Goal: Transaction & Acquisition: Obtain resource

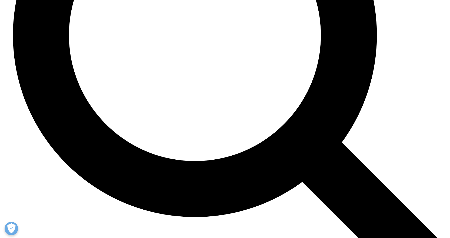
scroll to position [2620, 0]
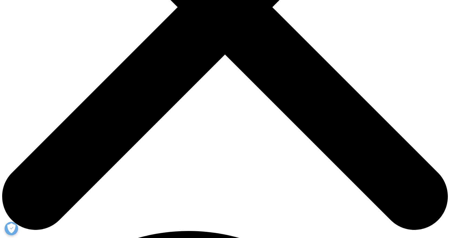
scroll to position [216, 0]
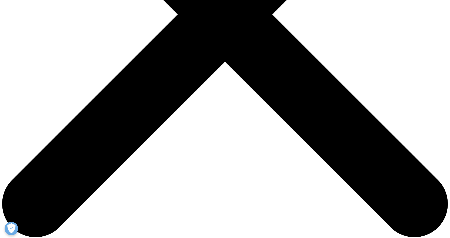
type input "Morgane"
type input "[PERSON_NAME]"
type input "[EMAIL_ADDRESS][PERSON_NAME][DOMAIN_NAME]"
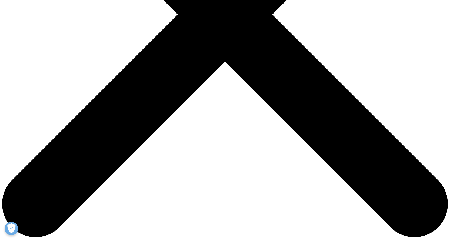
scroll to position [0, 0]
type input "ASML"
type input "Abbvie"
select select "[GEOGRAPHIC_DATA]"
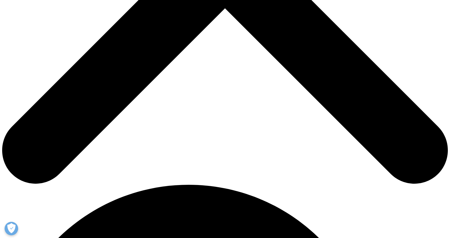
scroll to position [270, 0]
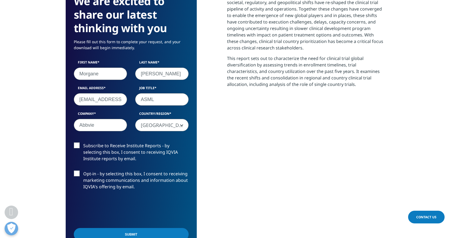
click at [76, 145] on label "Subscribe to Receive Institute Reports - by selecting this box, I consent to re…" at bounding box center [131, 153] width 115 height 22
click at [83, 142] on input "Subscribe to Receive Institute Reports - by selecting this box, I consent to re…" at bounding box center [83, 142] width 0 height 0
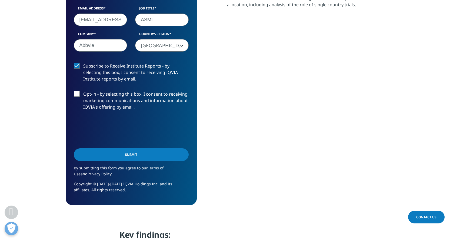
scroll to position [351, 0]
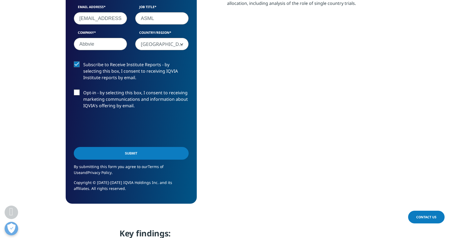
click at [134, 156] on input "Submit" at bounding box center [131, 153] width 115 height 13
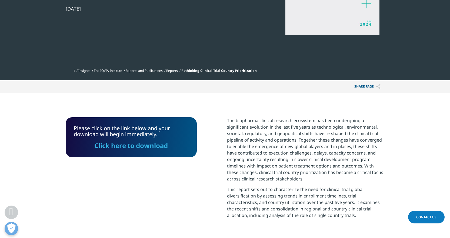
scroll to position [129, 0]
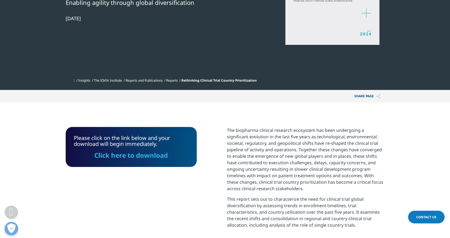
click at [131, 156] on link "Click here to download" at bounding box center [130, 155] width 73 height 9
